Goal: Navigation & Orientation: Find specific page/section

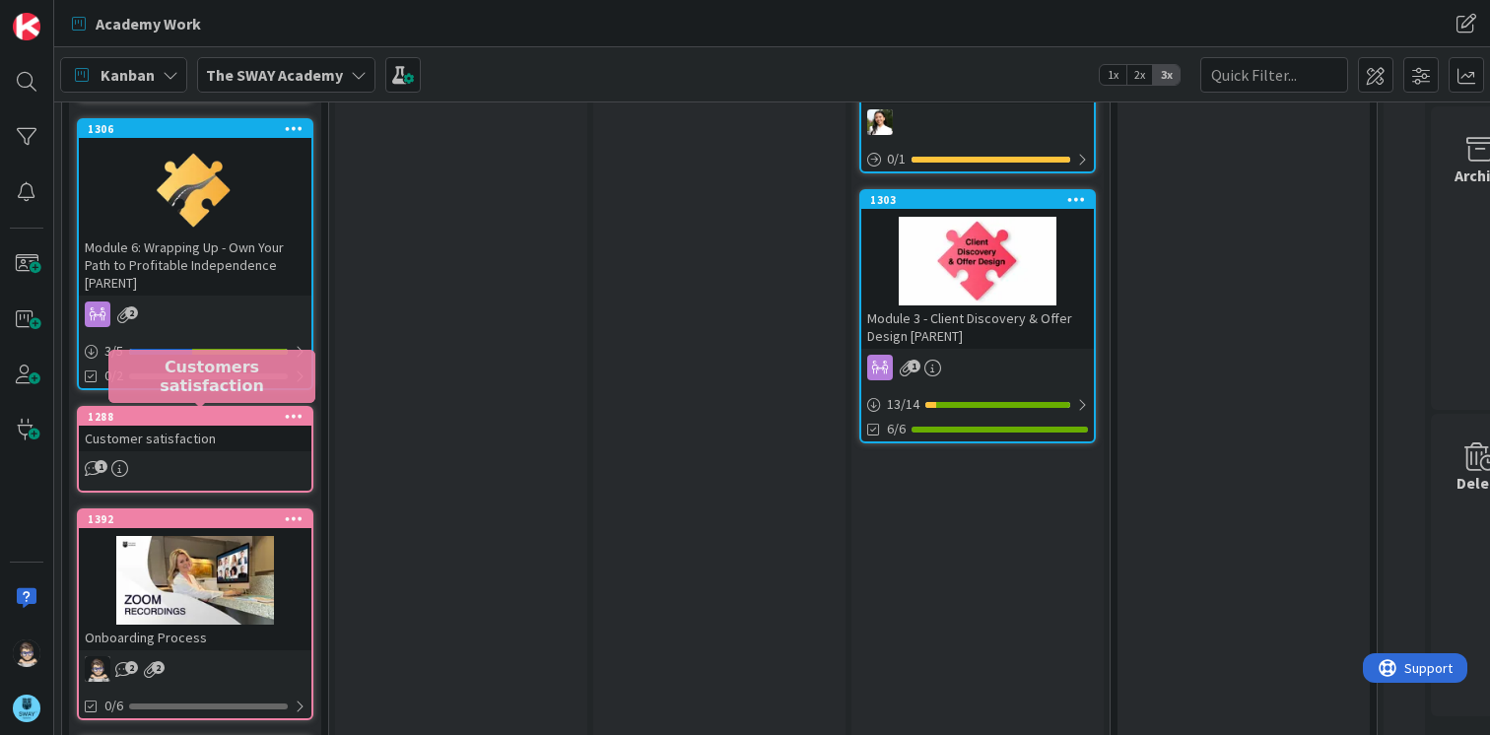
scroll to position [687, 0]
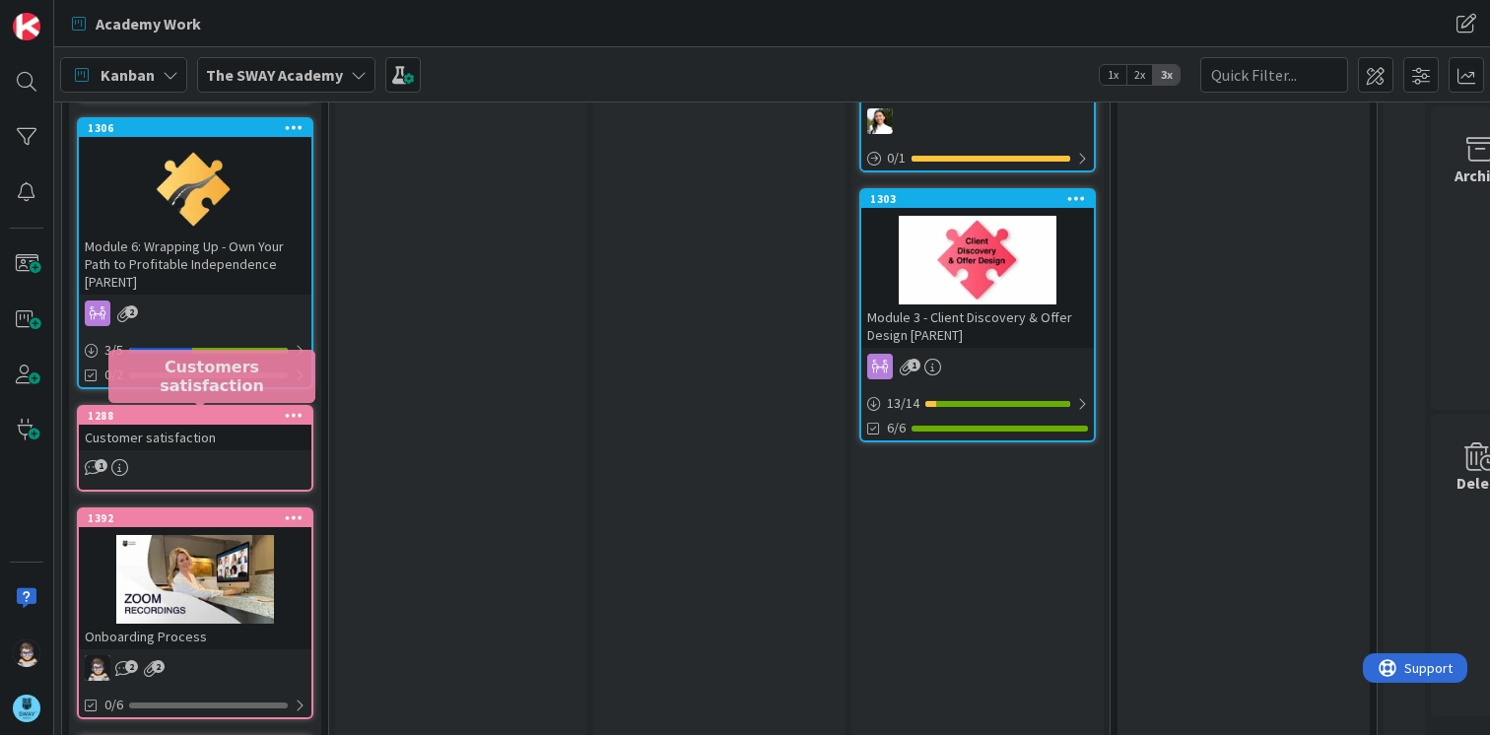
click at [230, 418] on div "1288" at bounding box center [200, 416] width 224 height 14
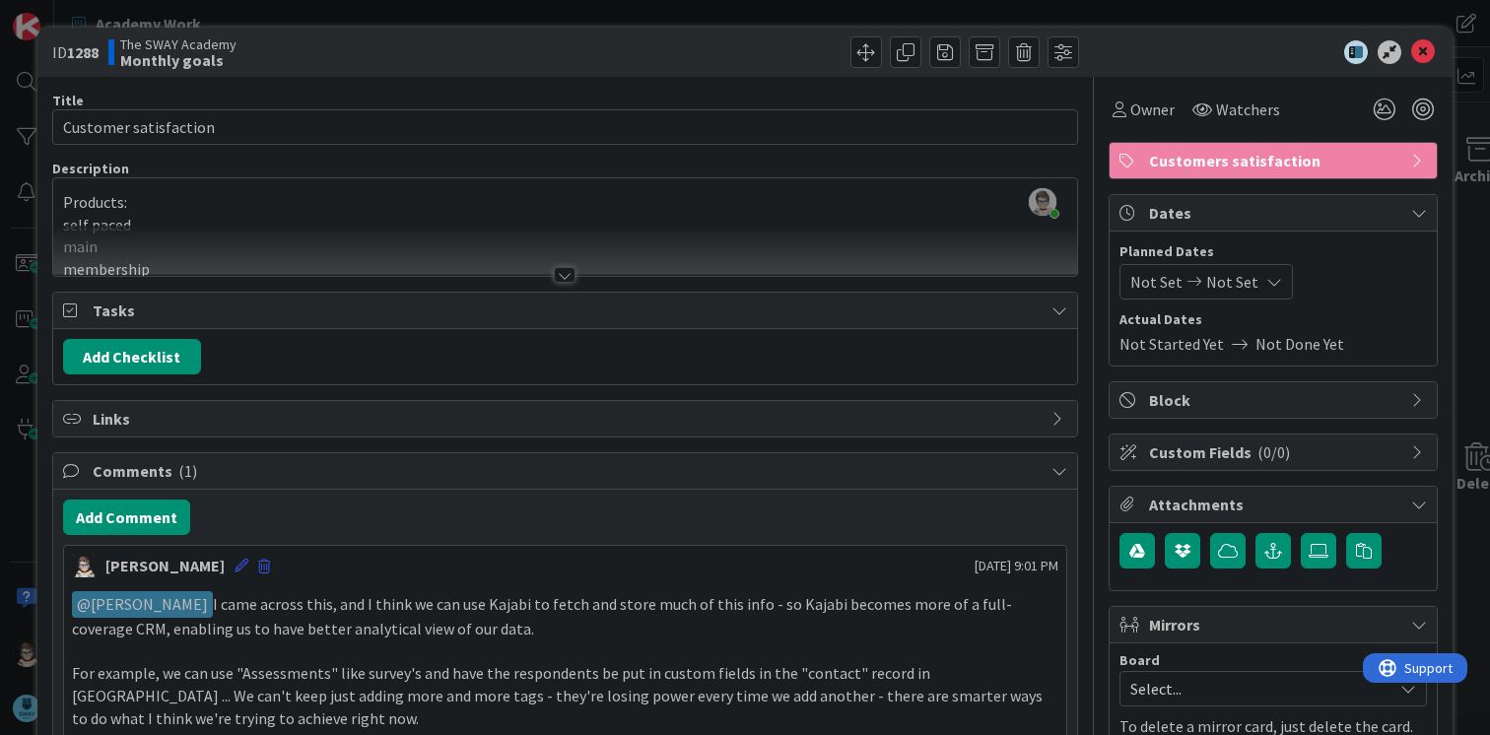
click at [559, 281] on div at bounding box center [565, 275] width 22 height 16
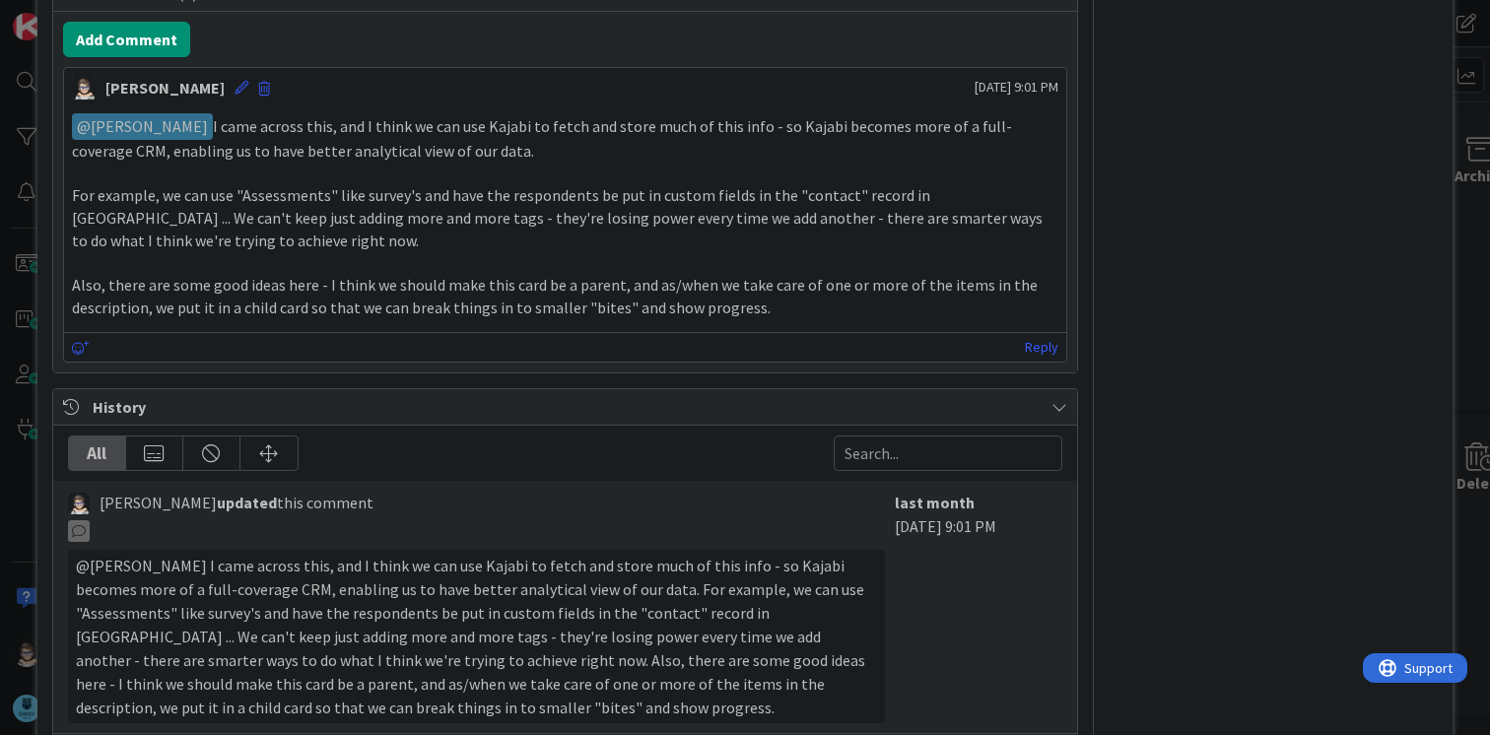
scroll to position [1007, 0]
click at [1052, 400] on icon at bounding box center [1060, 408] width 16 height 16
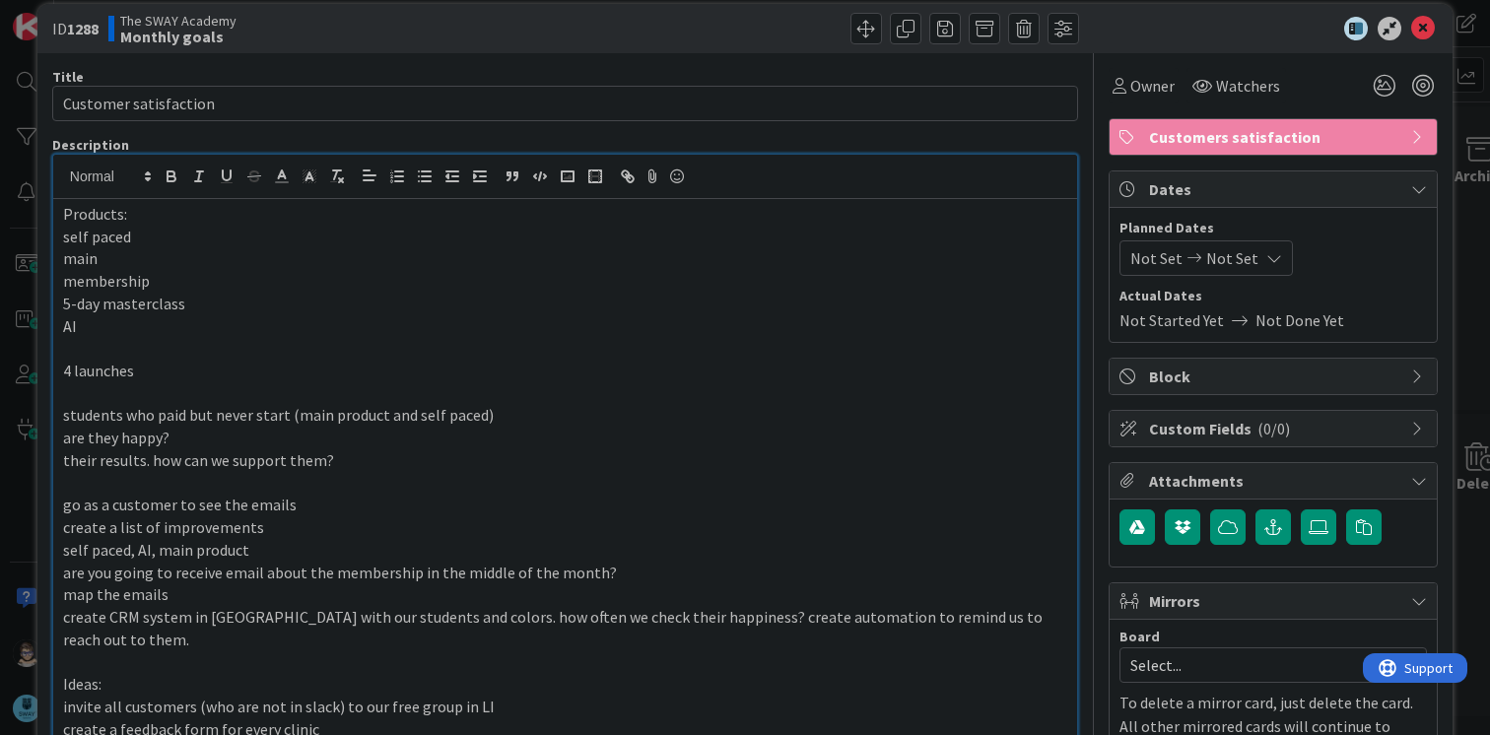
scroll to position [0, 0]
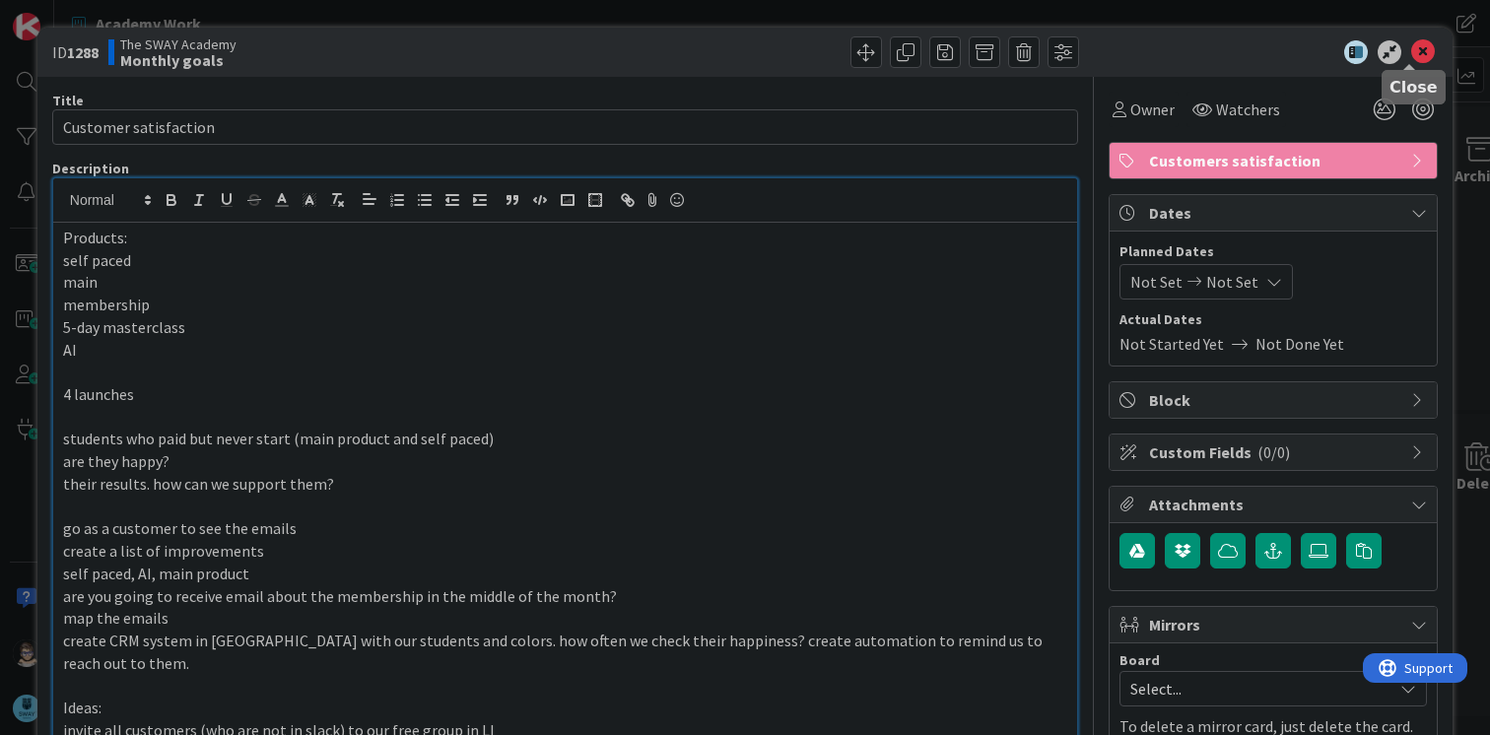
click at [1413, 54] on icon at bounding box center [1423, 52] width 24 height 24
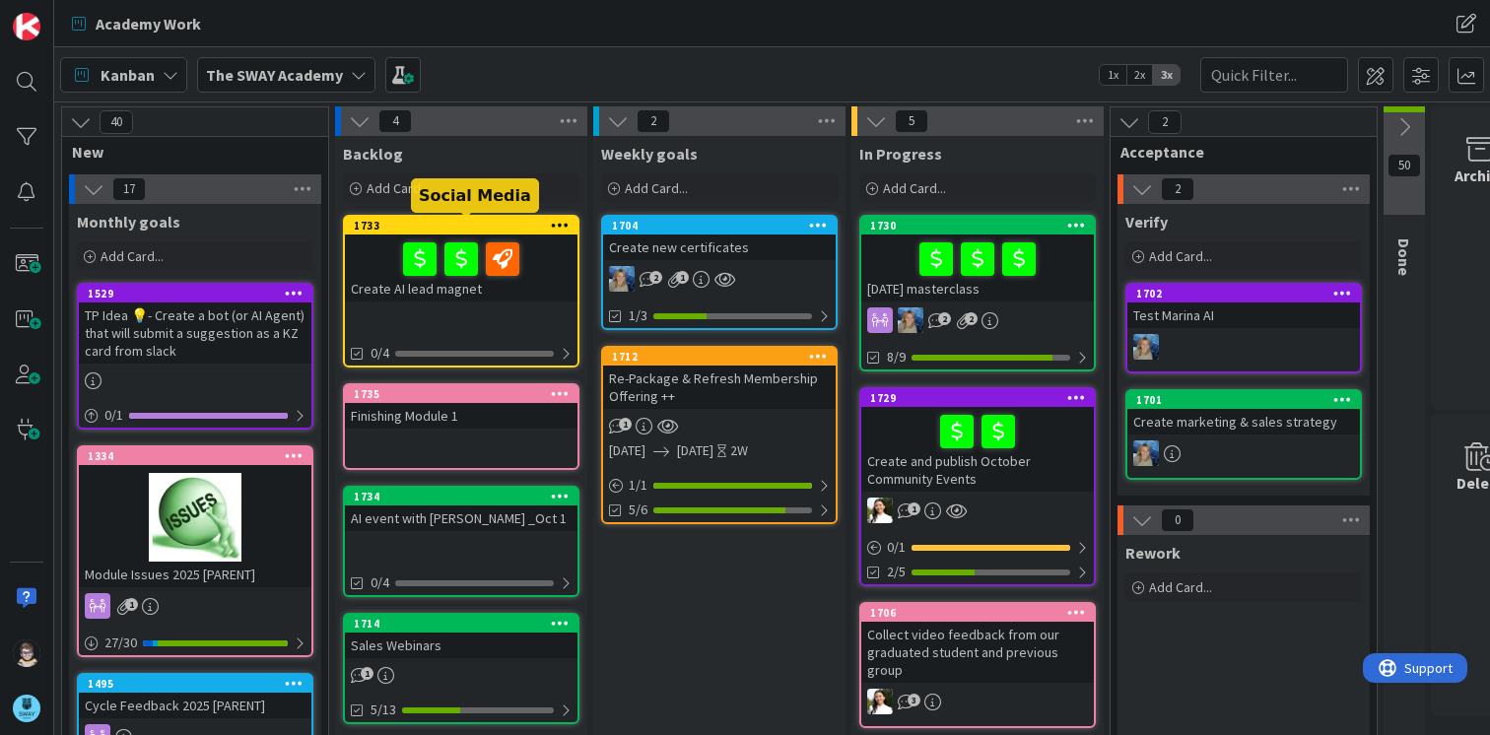
click at [449, 225] on div "1733" at bounding box center [466, 226] width 224 height 14
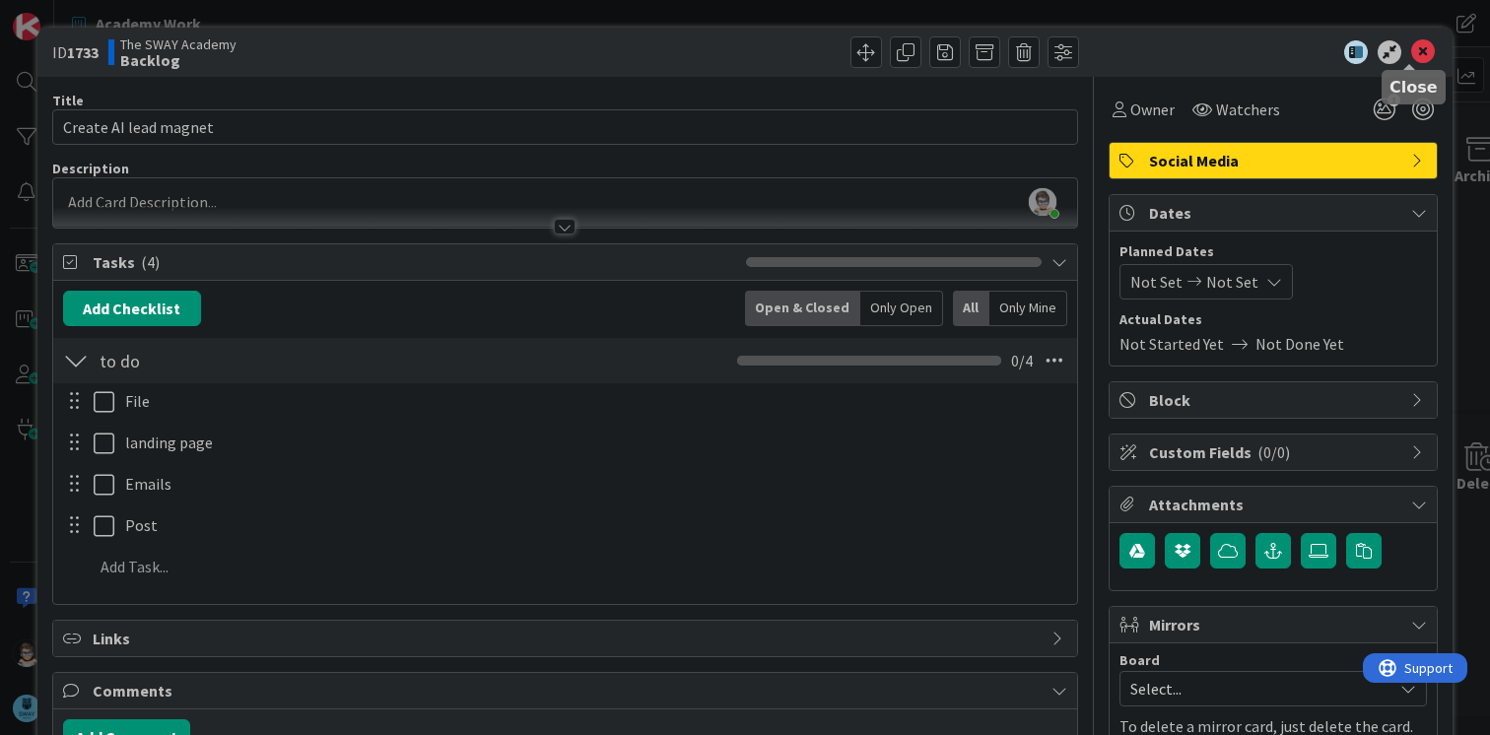
click at [1415, 52] on icon at bounding box center [1423, 52] width 24 height 24
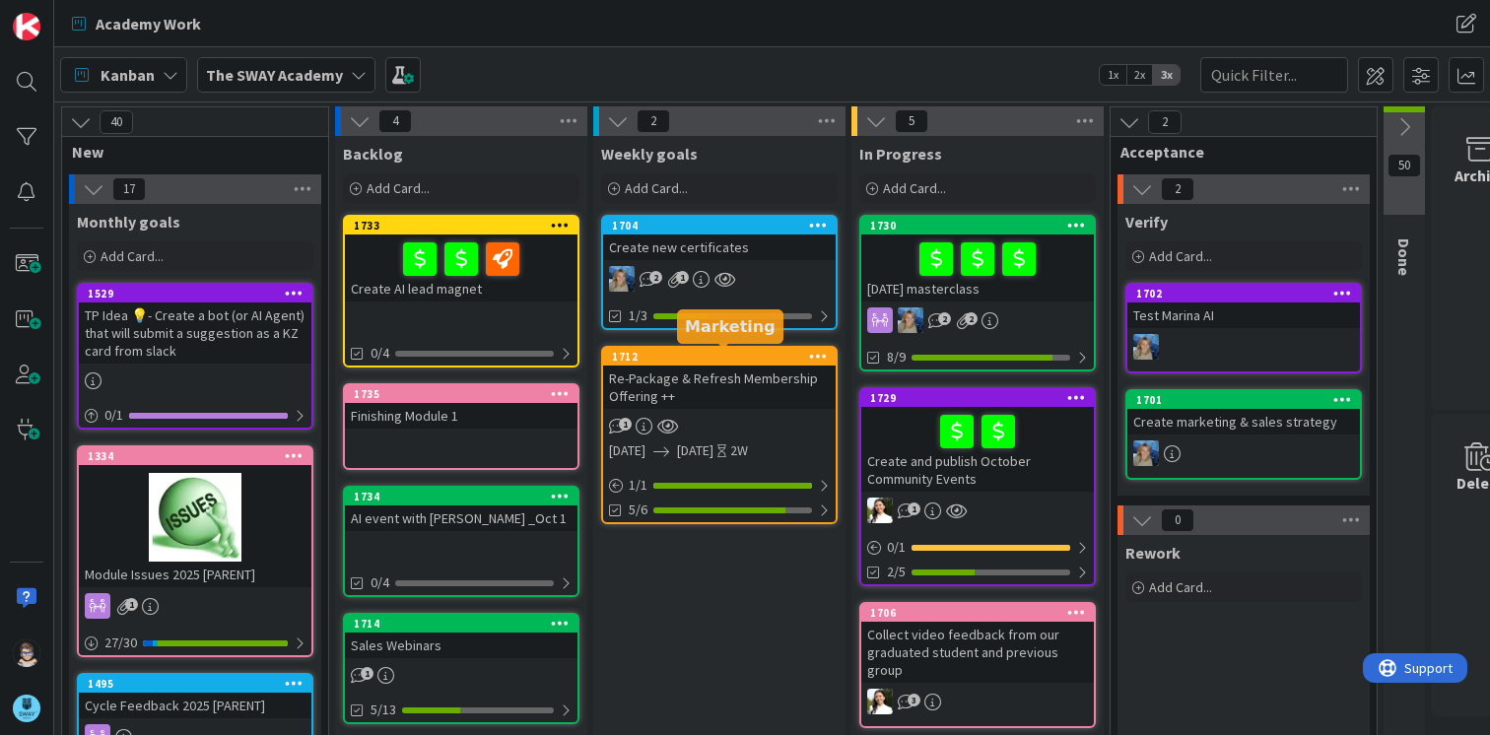
click at [679, 360] on div "1712" at bounding box center [724, 357] width 224 height 14
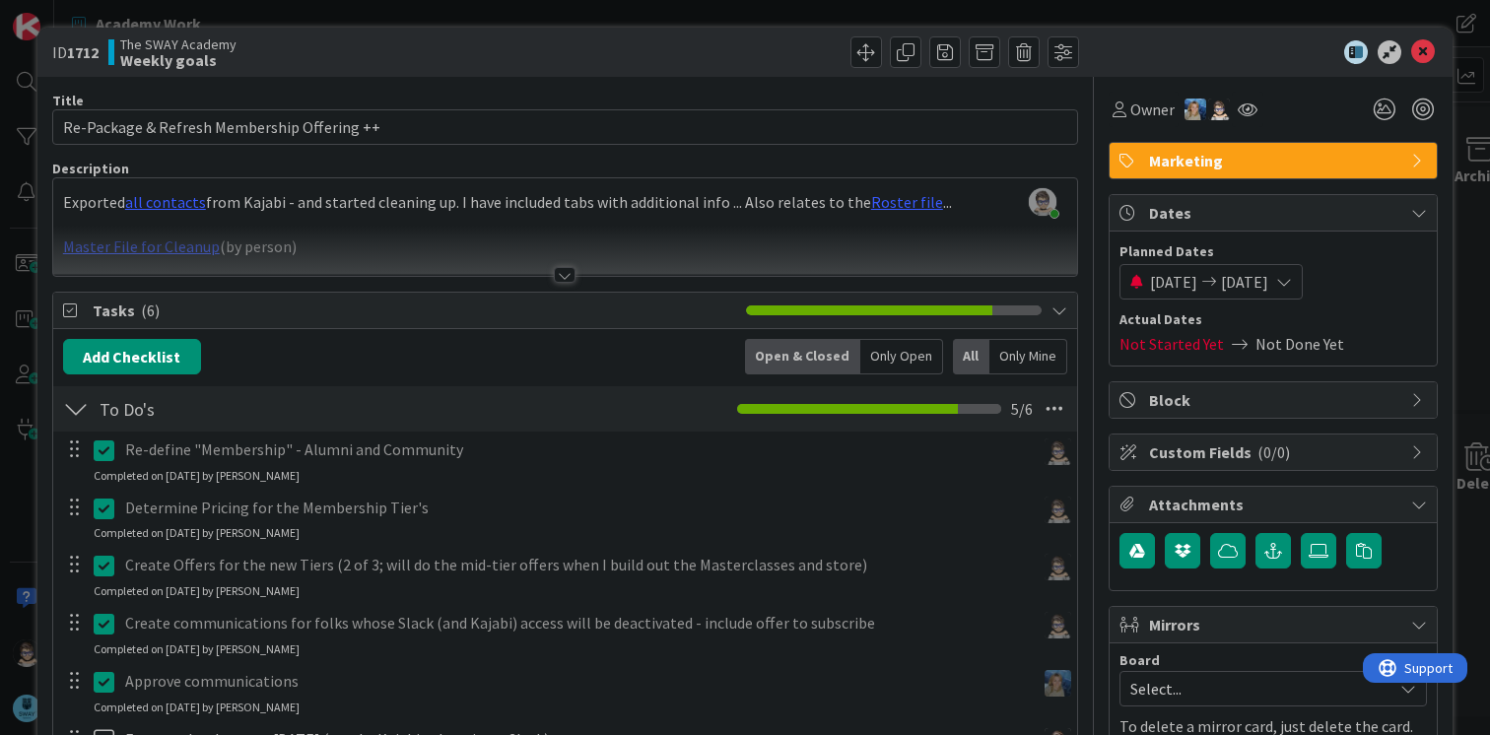
click at [560, 288] on div "Title 43 / 128 Re-Package & Refresh Membership Offering ++ Description Tana Par…" at bounding box center [565, 638] width 1026 height 1123
click at [557, 274] on div at bounding box center [565, 275] width 22 height 16
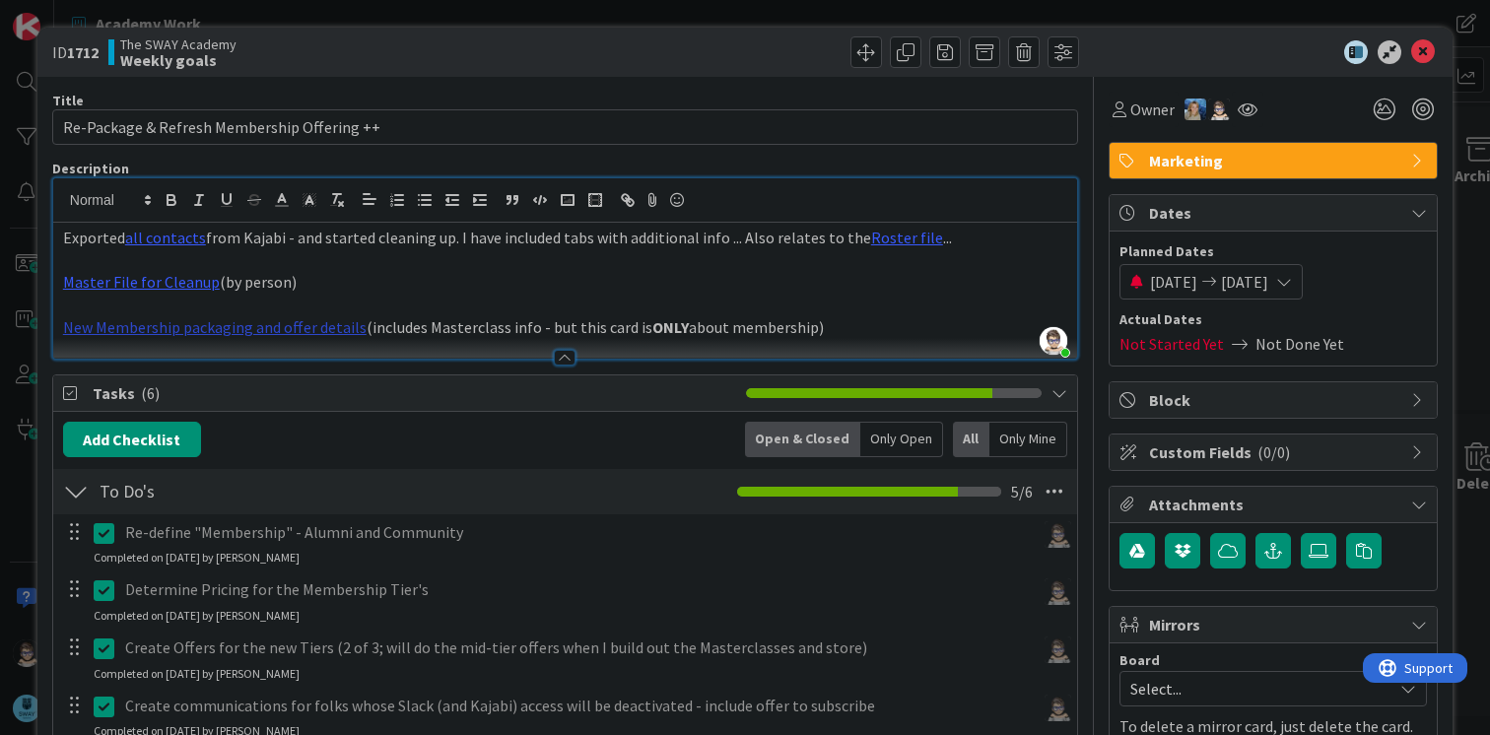
click at [320, 332] on link "New Membership packaging and offer details" at bounding box center [215, 327] width 304 height 20
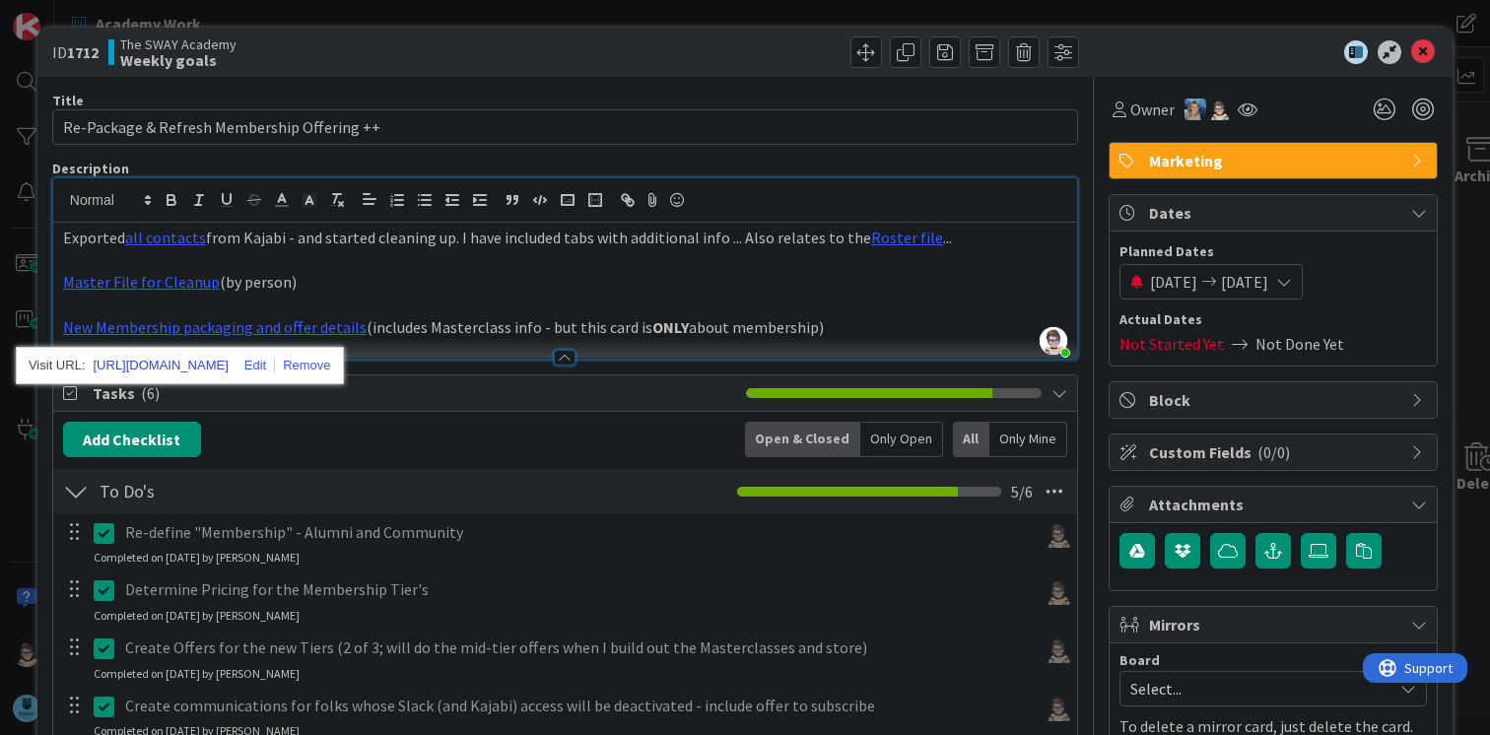
click at [220, 362] on link "https://docs.google.com/document/d/1dU9BBDhMJUeeNDsVd8Oi19mPfNKZiO2hxCZ8xwWUtIo…" at bounding box center [161, 366] width 135 height 26
click at [629, 284] on p "Master File for Cleanup (by person)" at bounding box center [565, 282] width 1004 height 23
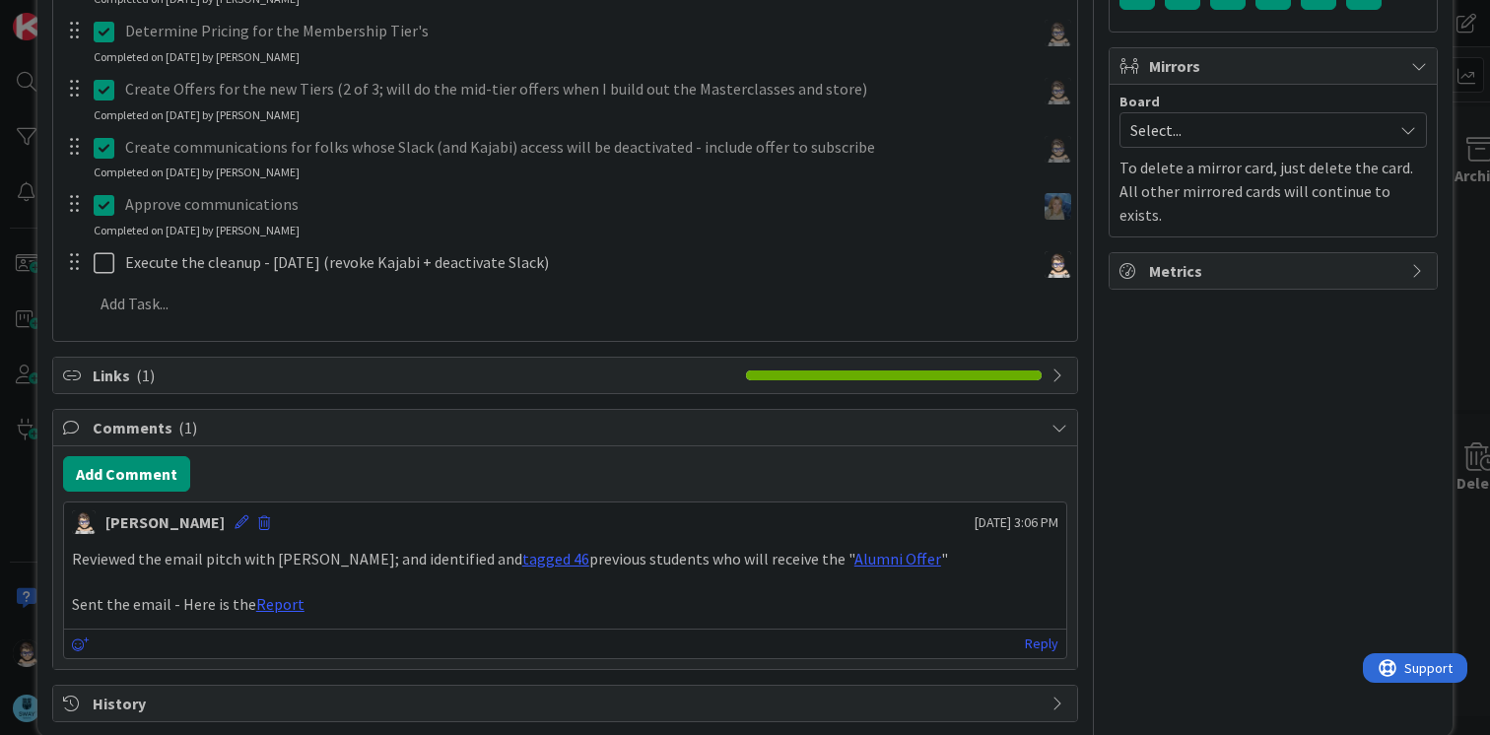
scroll to position [588, 0]
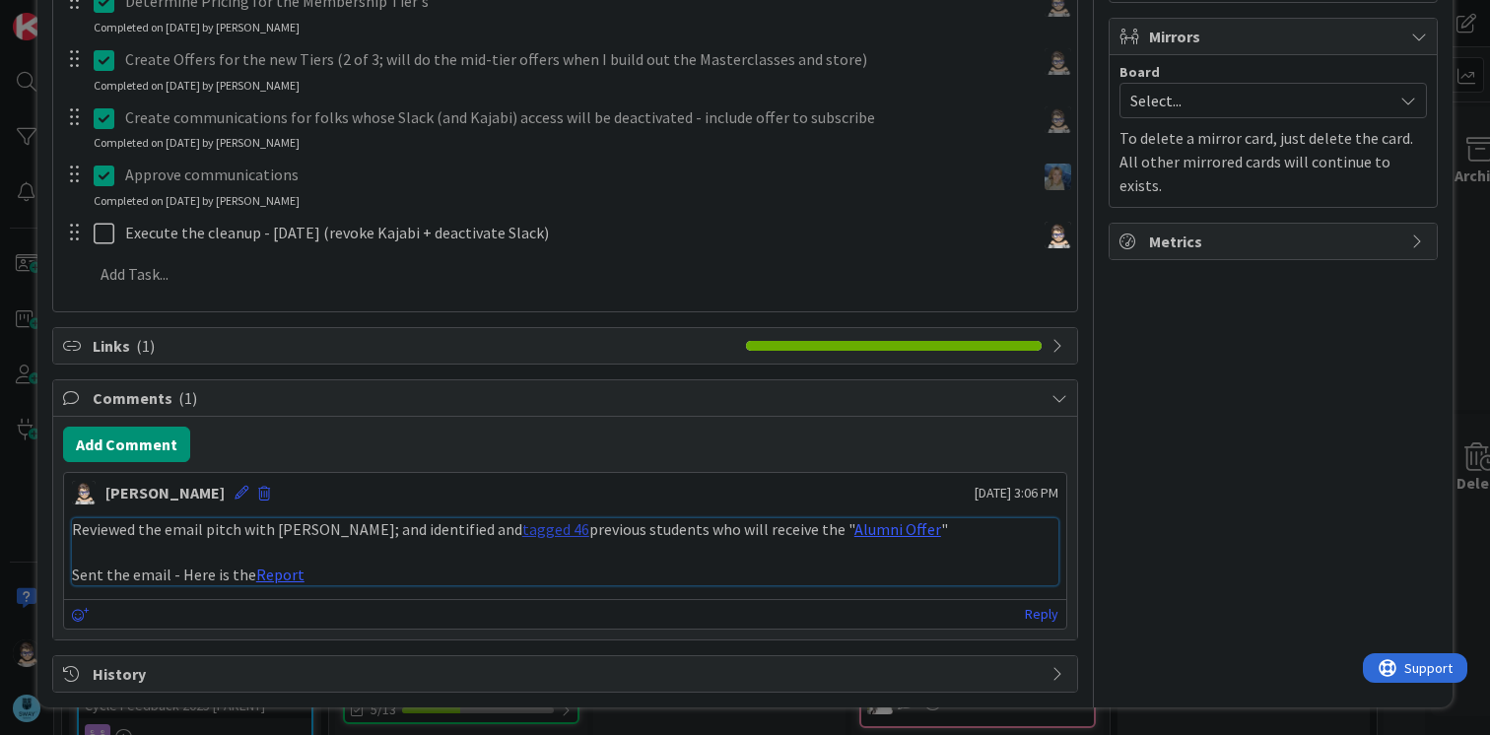
click at [522, 526] on link "tagged 46" at bounding box center [555, 529] width 67 height 20
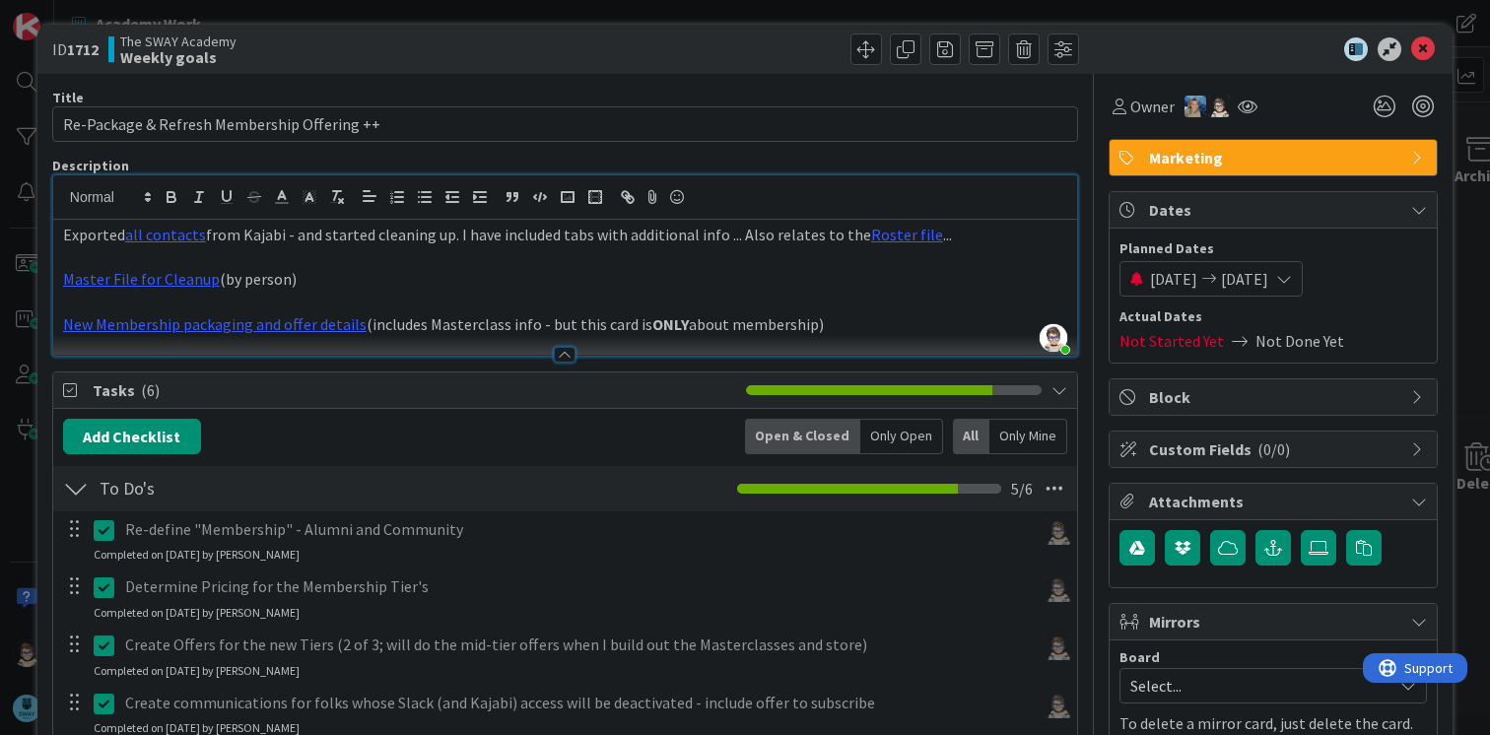
scroll to position [0, 0]
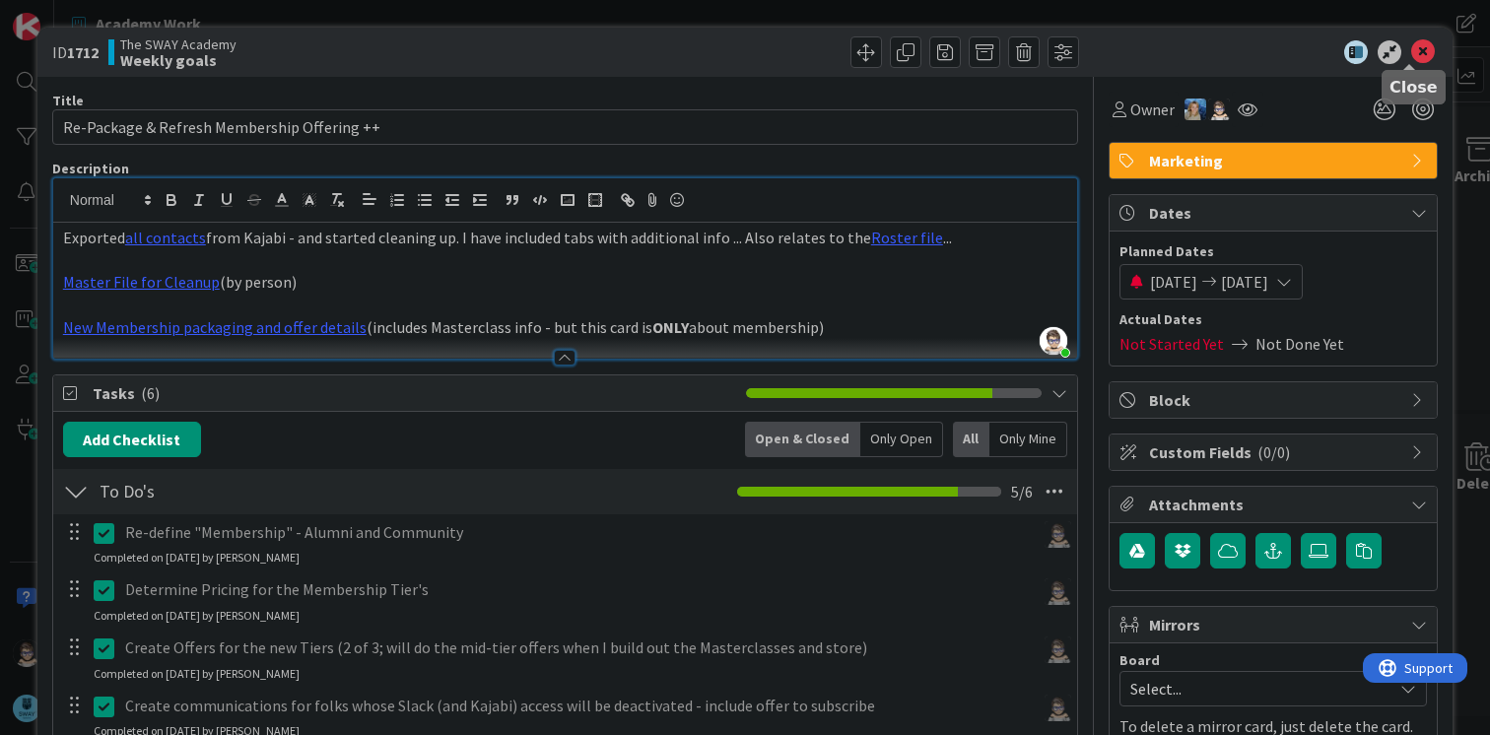
click at [1411, 53] on icon at bounding box center [1423, 52] width 24 height 24
